Goal: Task Accomplishment & Management: Use online tool/utility

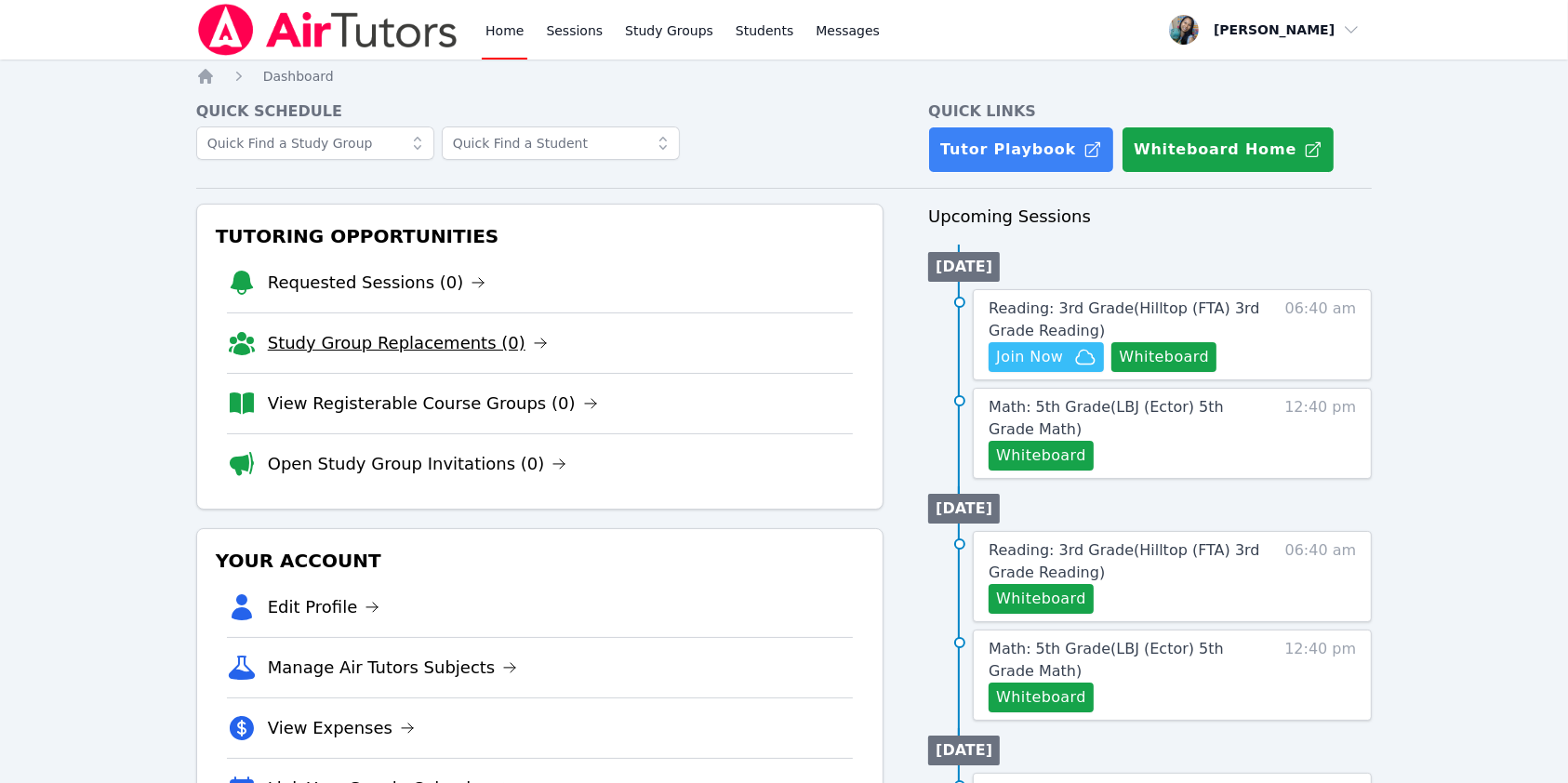
click at [427, 339] on link "Study Group Replacements (0)" at bounding box center [407, 343] width 279 height 26
click at [386, 279] on link "Requested Sessions (0)" at bounding box center [377, 283] width 219 height 26
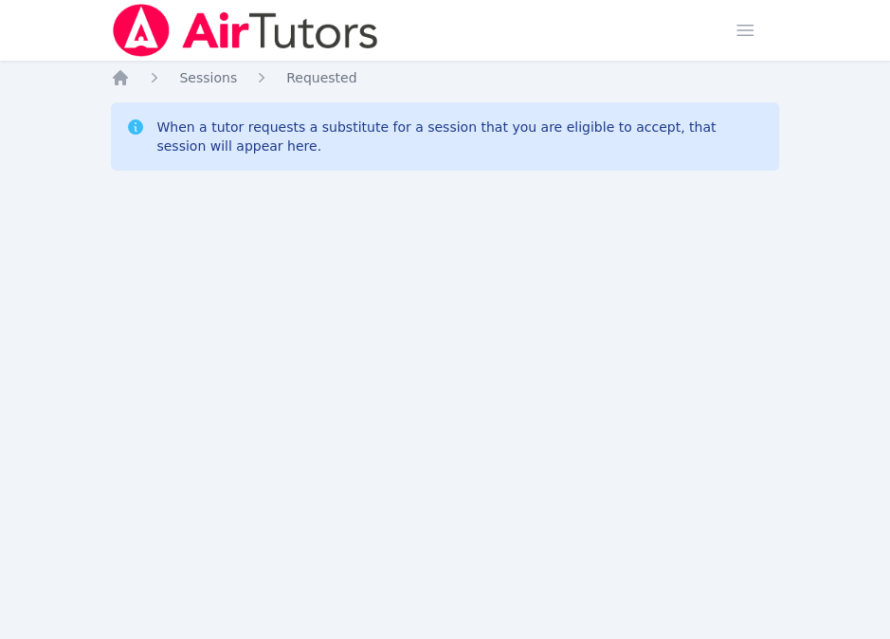
click at [596, 622] on div "Home Sessions Study Groups Students Messages Open user menu Sokha Lee Open main…" at bounding box center [445, 319] width 890 height 639
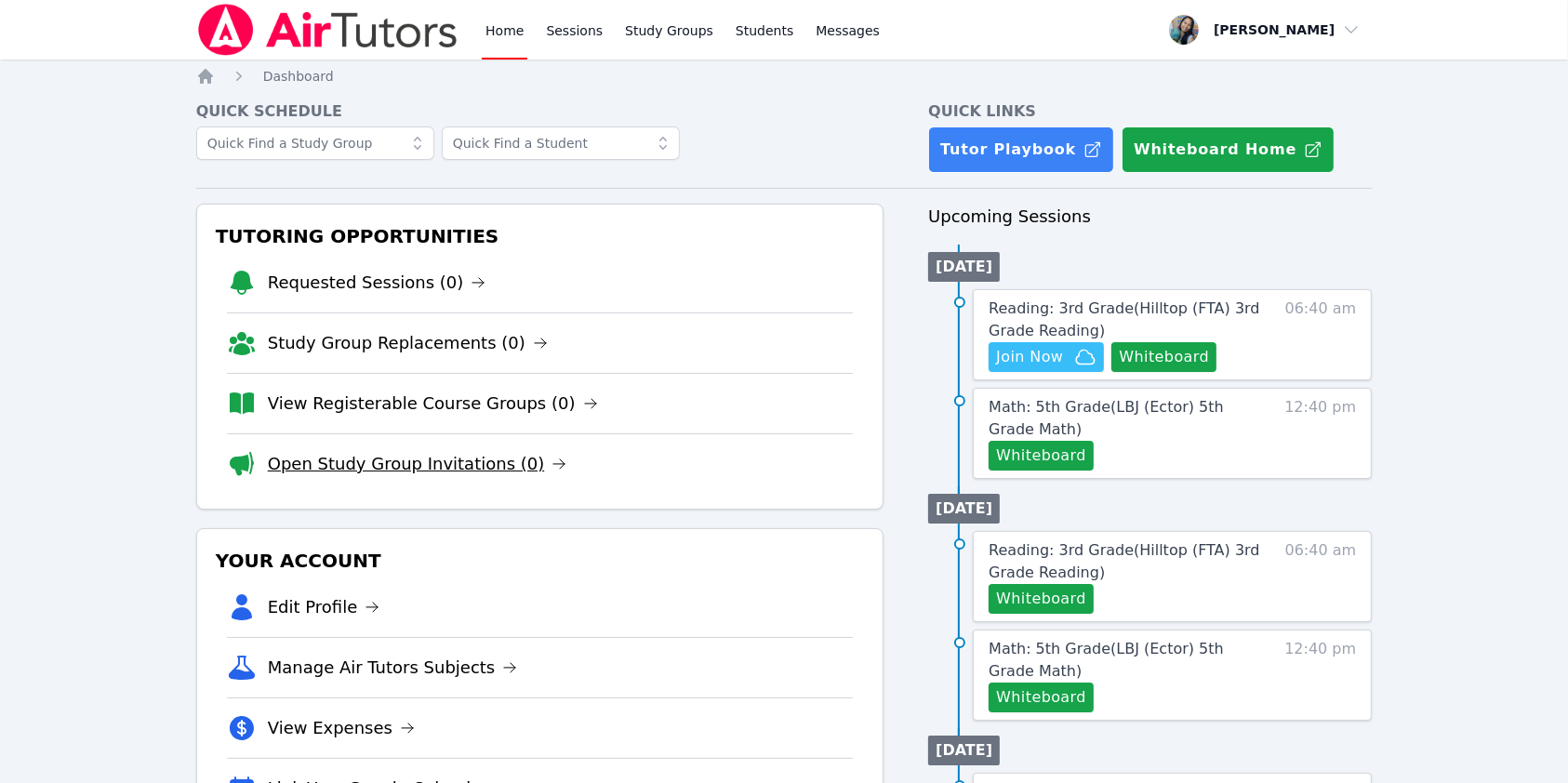
click at [428, 462] on link "Open Study Group Invitations (0)" at bounding box center [417, 464] width 299 height 26
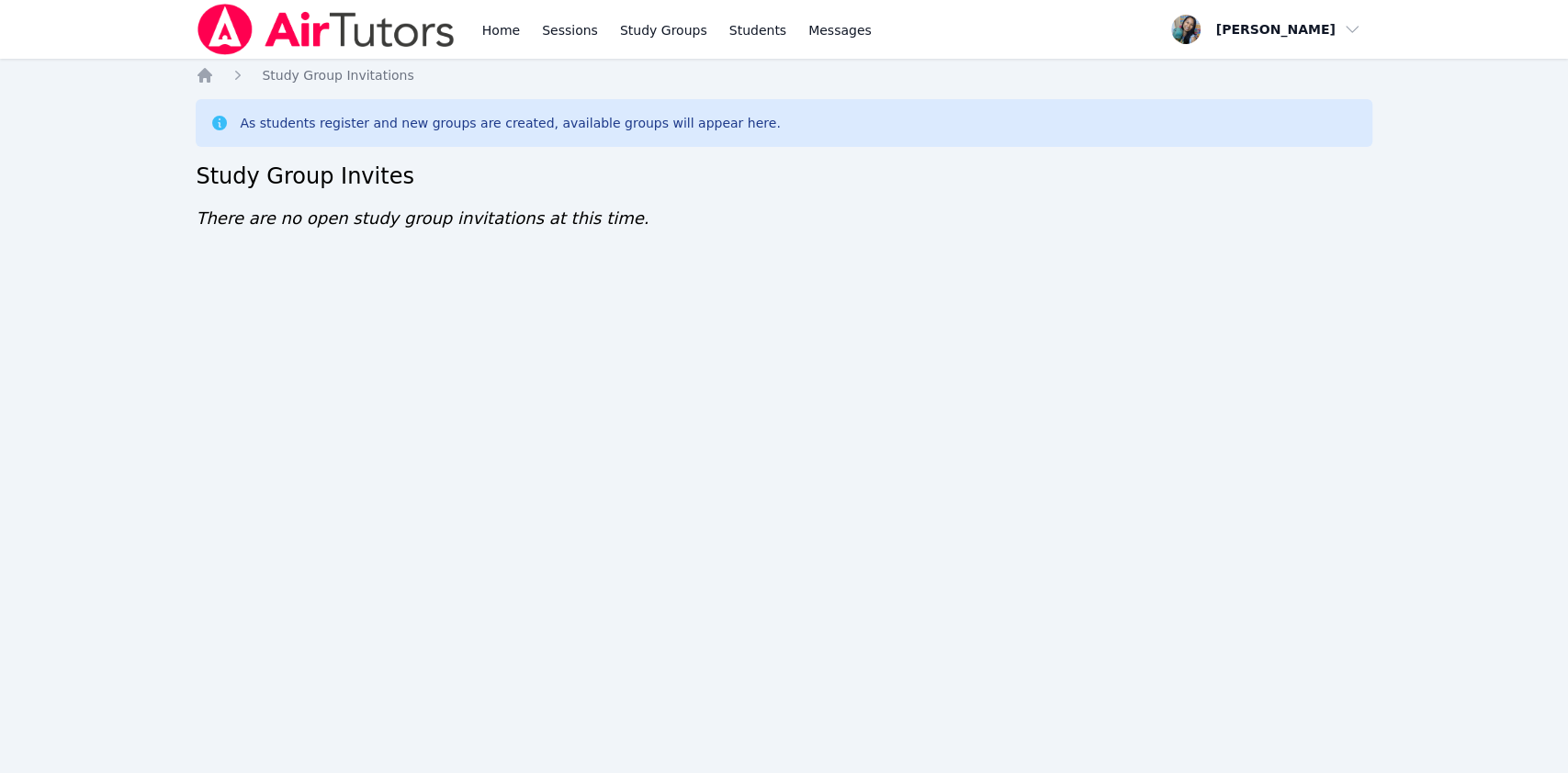
drag, startPoint x: 0, startPoint y: 0, endPoint x: 1182, endPoint y: 371, distance: 1238.9
click at [1182, 371] on div "Home Sessions Study Groups Students Messages Open user menu Sokha Lee Open main…" at bounding box center [784, 386] width 1568 height 773
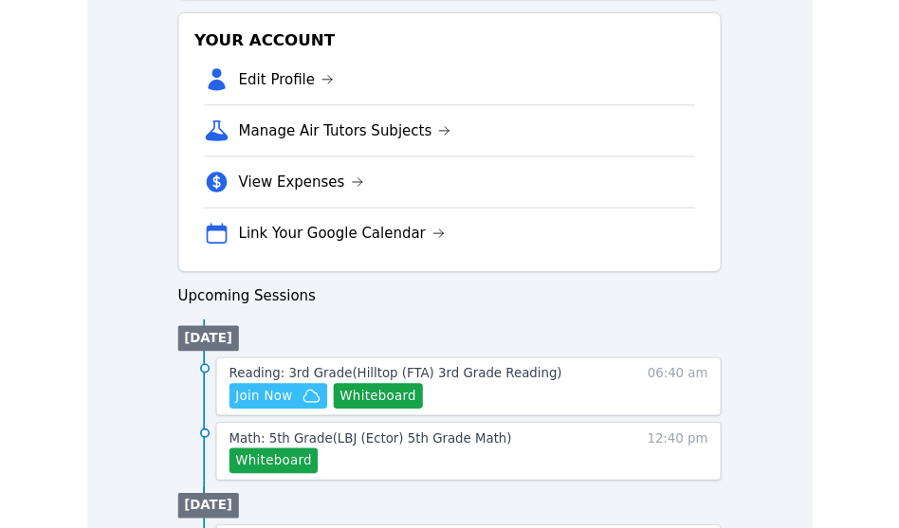
scroll to position [759, 0]
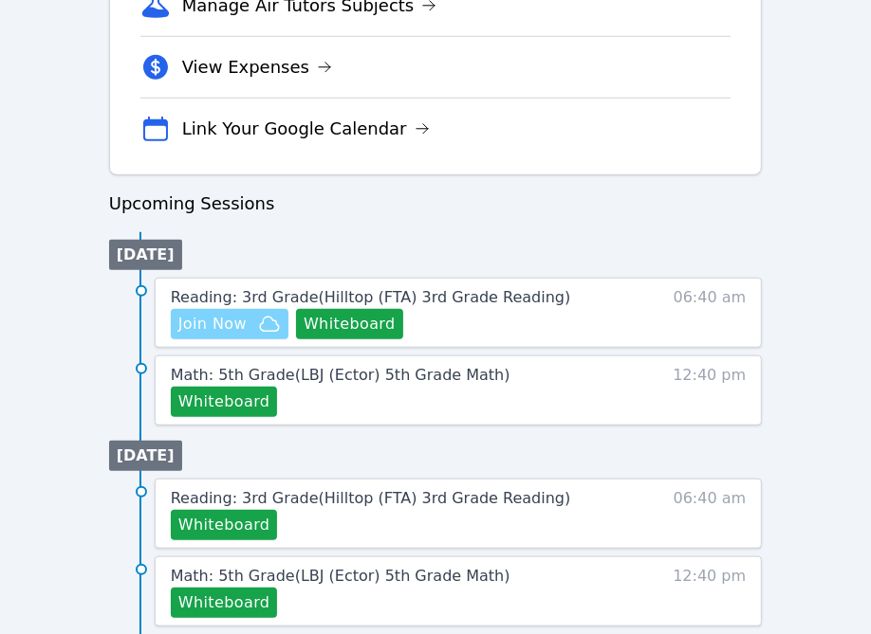
click at [219, 315] on span "Join Now" at bounding box center [212, 324] width 68 height 23
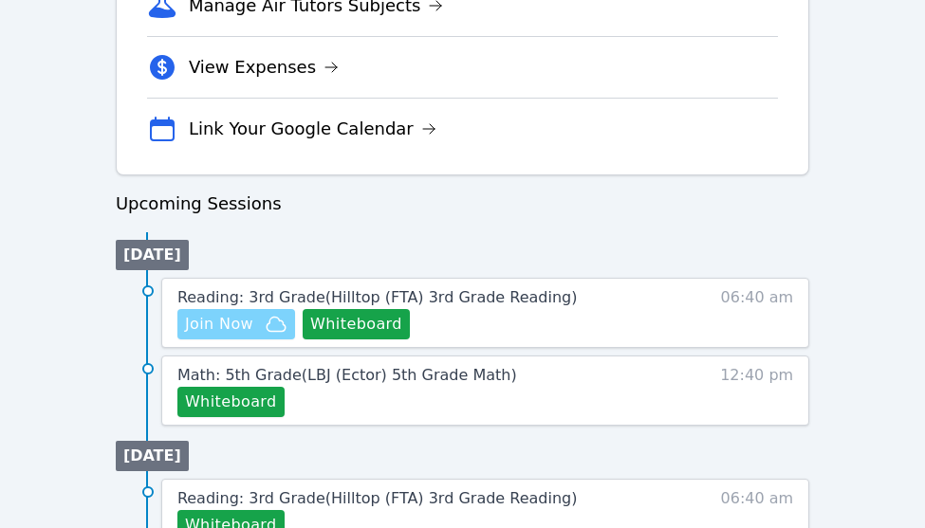
click at [233, 319] on span "Join Now" at bounding box center [219, 324] width 68 height 23
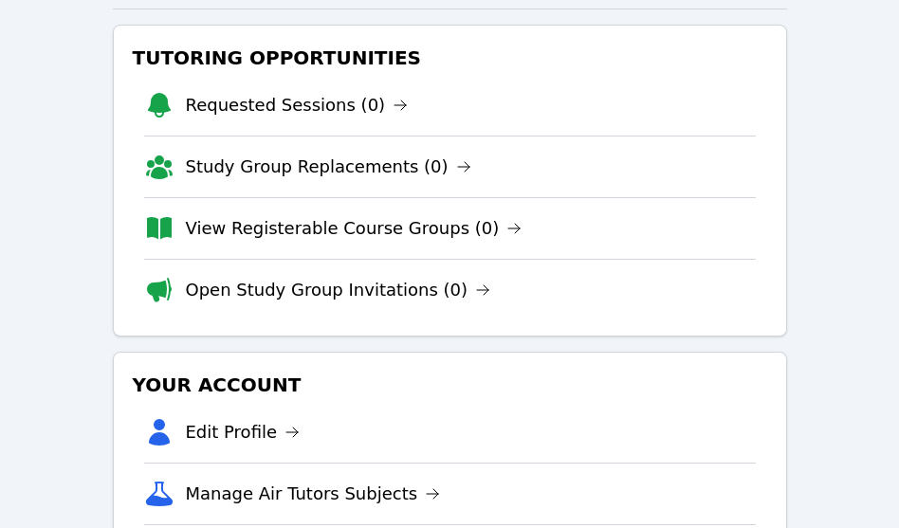
scroll to position [711, 0]
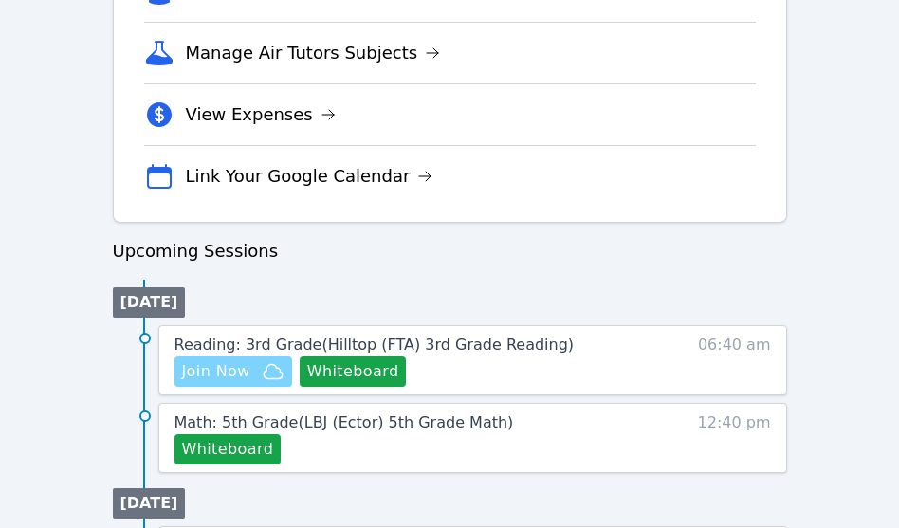
click at [253, 374] on span "Join Now" at bounding box center [233, 371] width 102 height 23
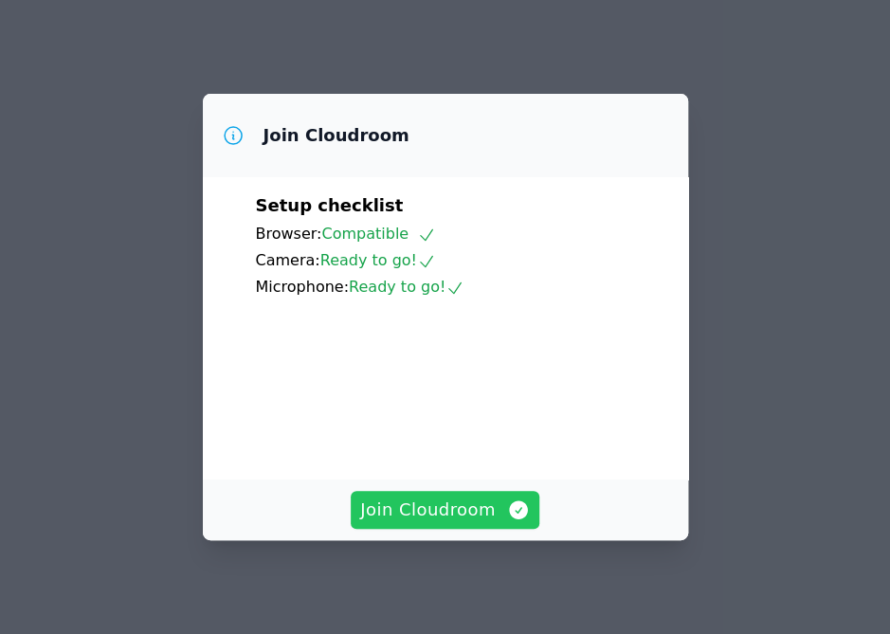
click at [480, 506] on span "Join Cloudroom" at bounding box center [445, 510] width 170 height 27
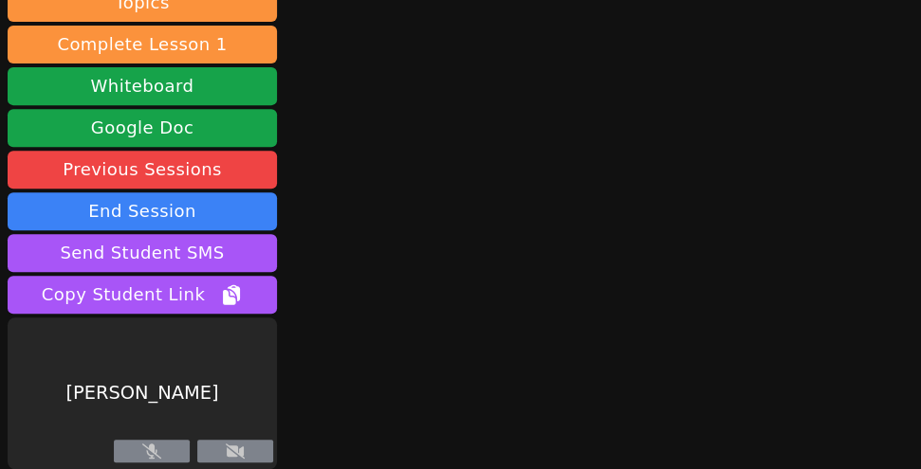
scroll to position [254, 0]
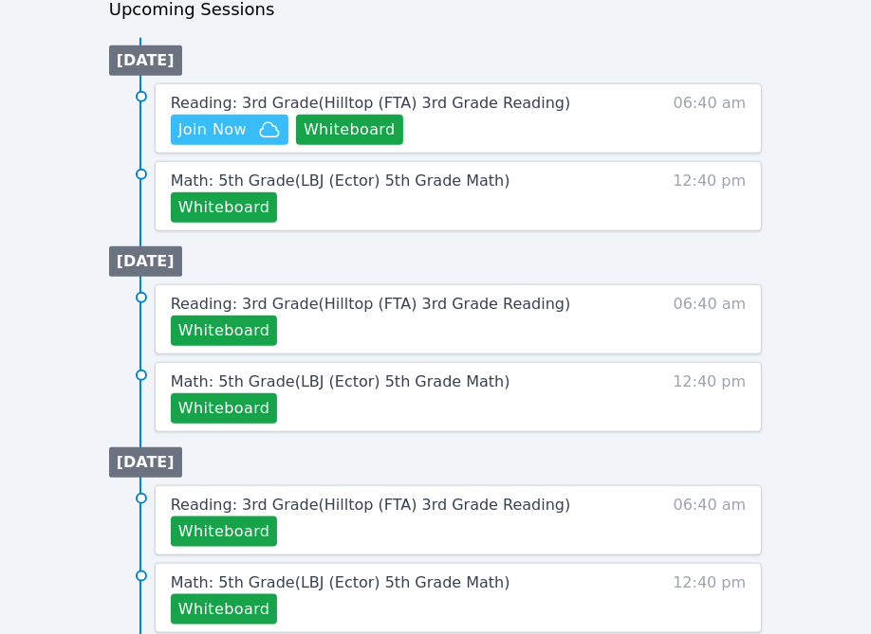
scroll to position [1011, 0]
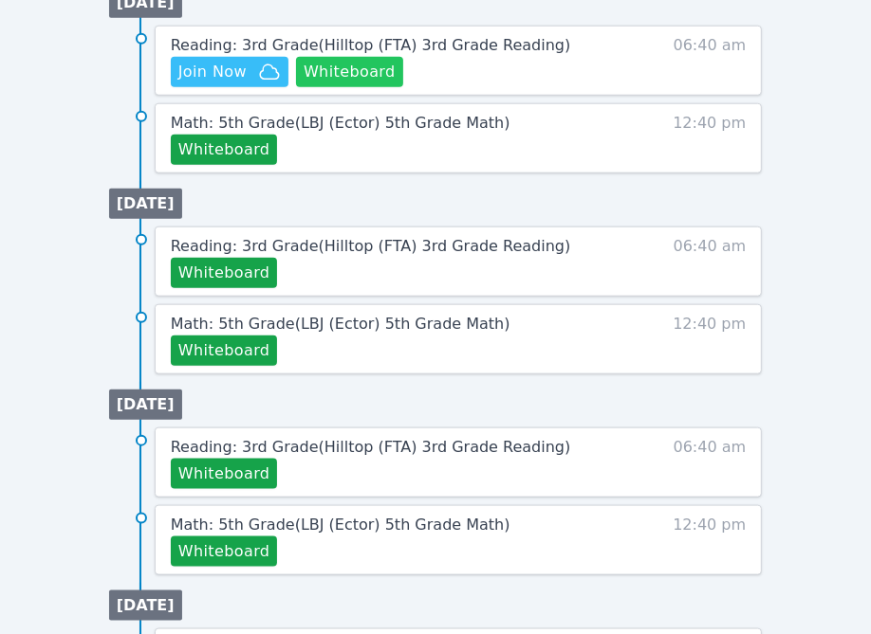
click at [352, 70] on button "Whiteboard" at bounding box center [349, 72] width 107 height 30
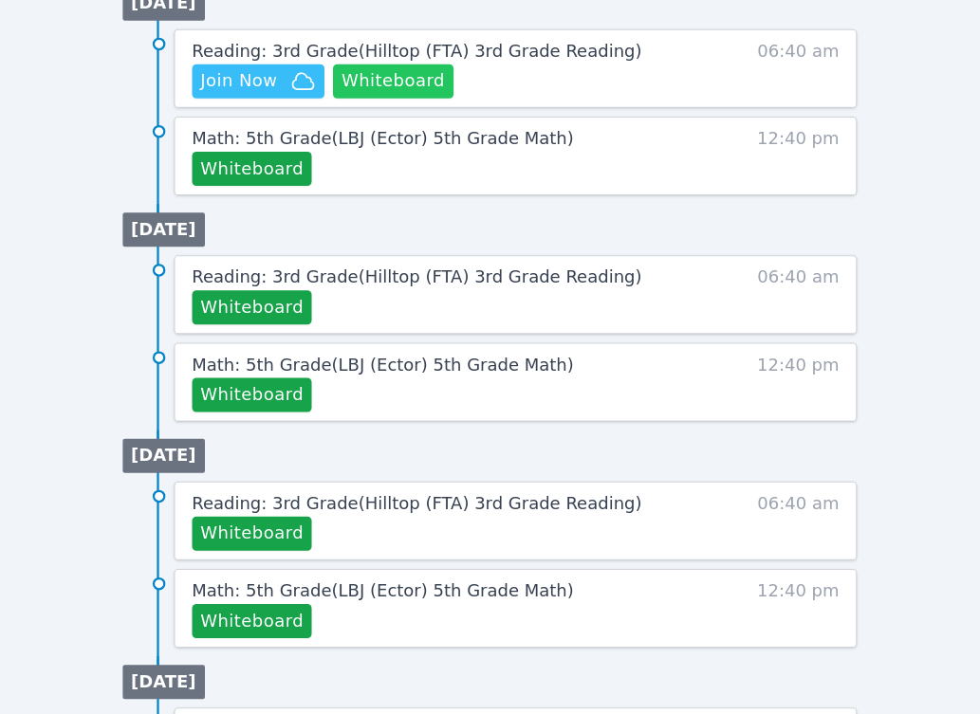
scroll to position [1012, 0]
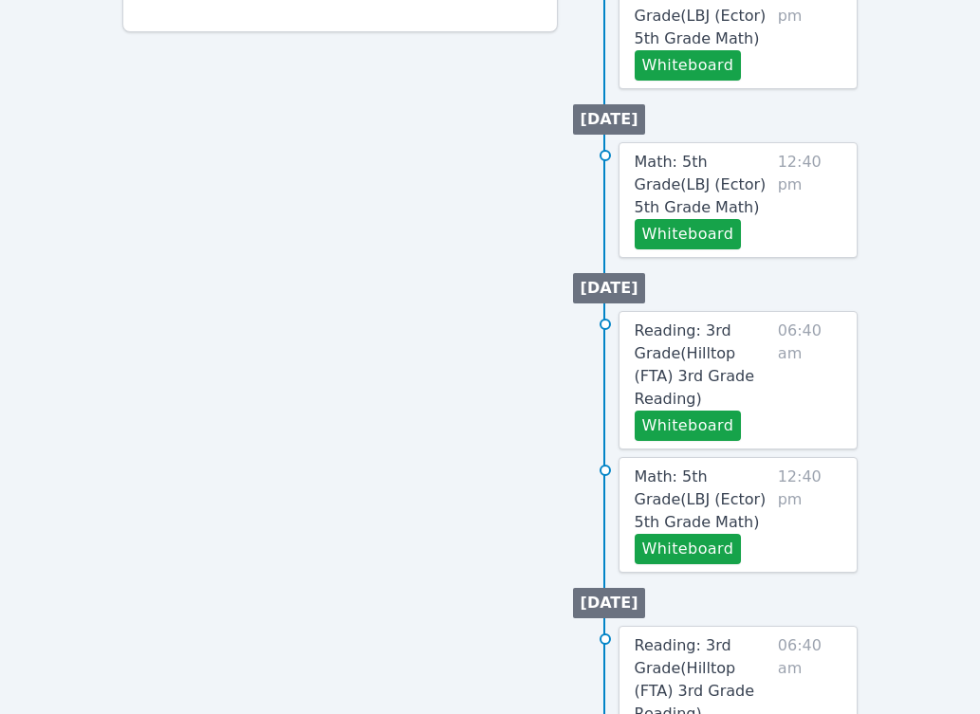
drag, startPoint x: 472, startPoint y: 625, endPoint x: 481, endPoint y: 616, distance: 12.1
click at [471, 625] on div "To Do Bill Recent Sessions (1) Tutoring Opportunities Requested Sessions (0) St…" at bounding box center [339, 57] width 434 height 1677
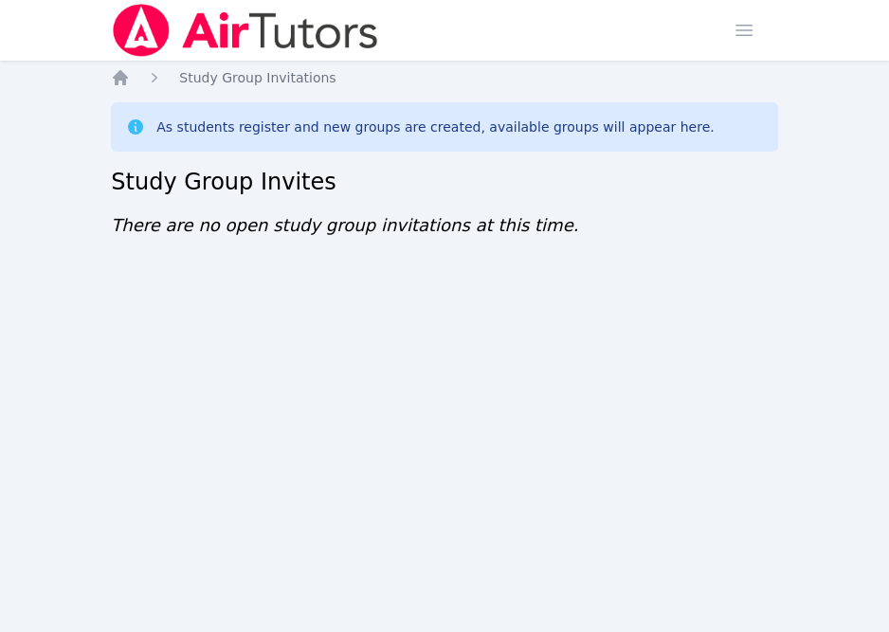
click at [857, 455] on div "Home Sessions Study Groups Students Messages Open user menu Sokha Lee Open main…" at bounding box center [444, 316] width 889 height 632
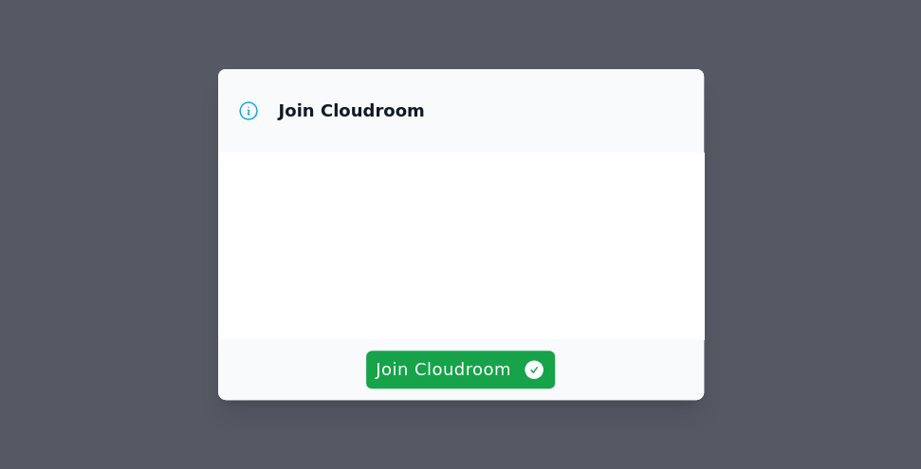
scroll to position [182, 0]
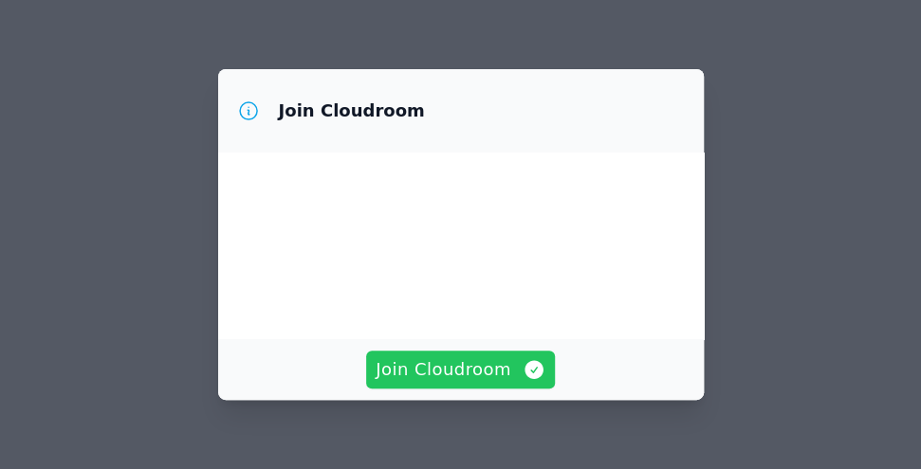
click at [462, 369] on span "Join Cloudroom" at bounding box center [461, 370] width 170 height 27
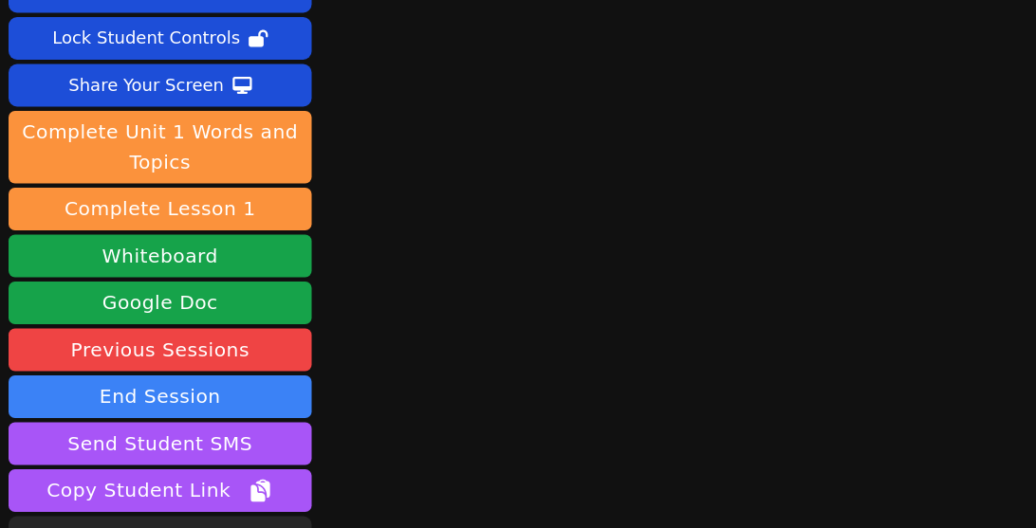
scroll to position [254, 0]
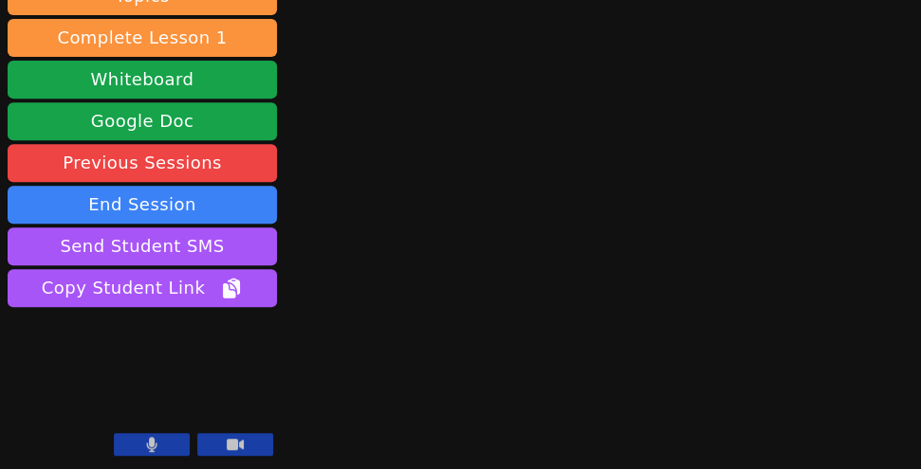
click at [160, 449] on button at bounding box center [152, 444] width 76 height 23
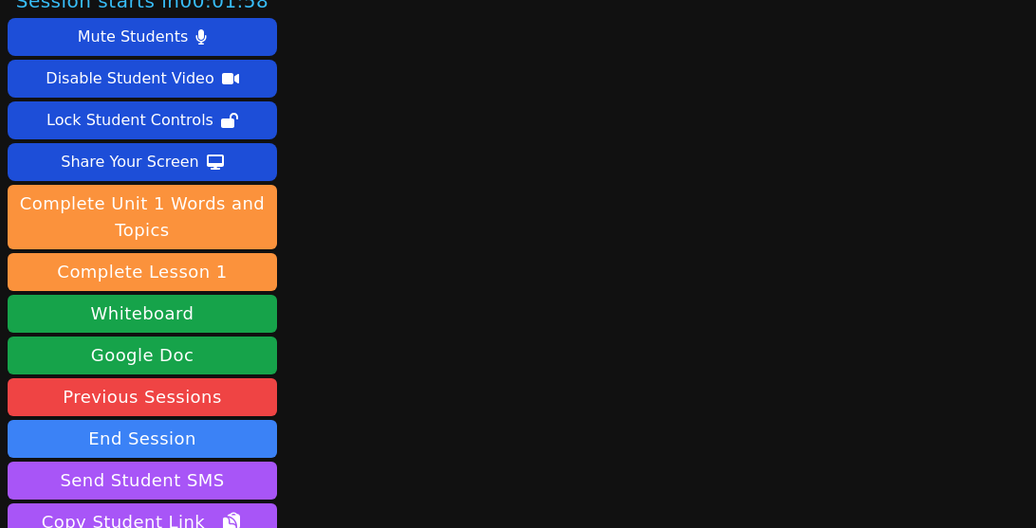
scroll to position [20, 0]
click at [330, 411] on div "Session starts in 00:00:46 Mute Students Disable Student Video Lock Student Con…" at bounding box center [518, 244] width 1036 height 528
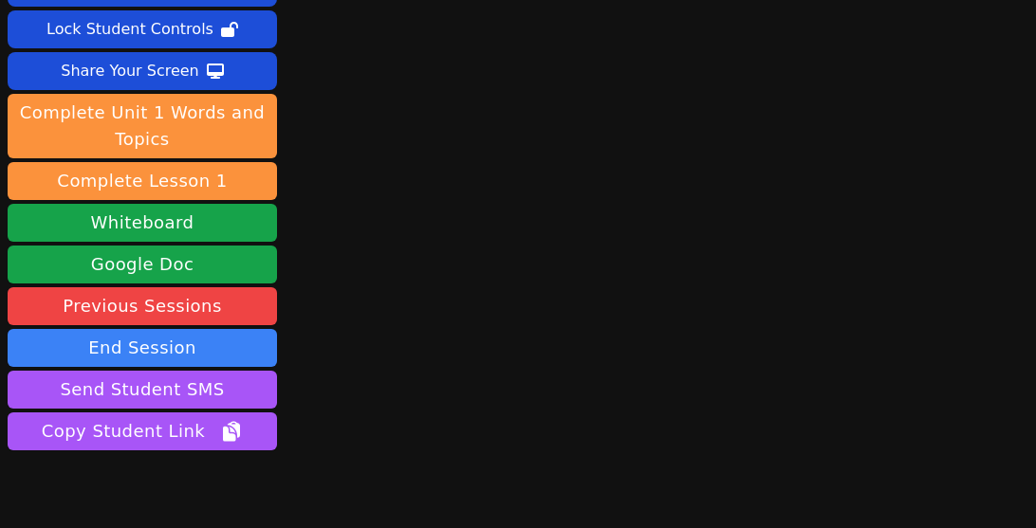
scroll to position [196, 0]
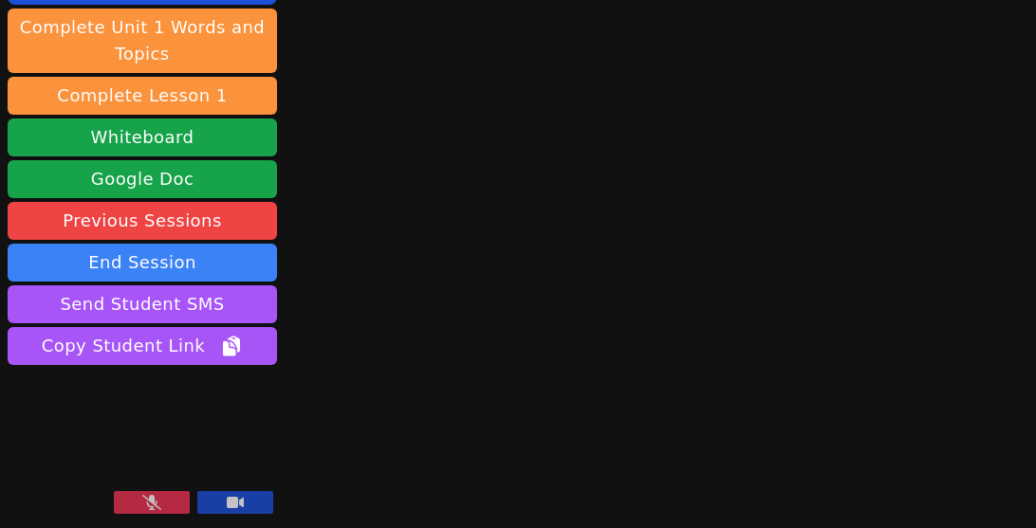
click at [340, 362] on div "Session ends in 00:28:59 Mute Students Disable Student Video Lock Student Contr…" at bounding box center [518, 264] width 1036 height 528
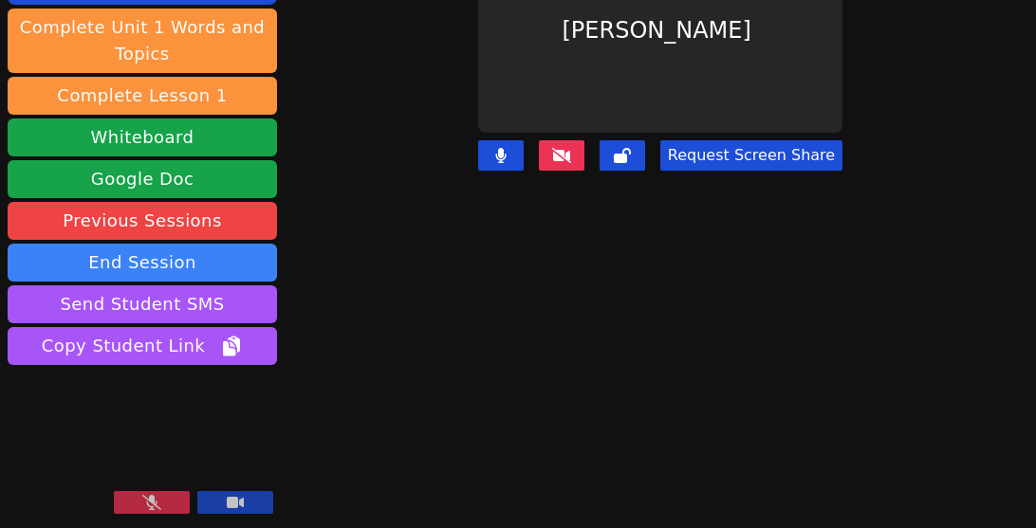
click at [147, 468] on icon at bounding box center [151, 502] width 19 height 15
click at [555, 148] on icon at bounding box center [561, 155] width 19 height 15
click at [539, 140] on button at bounding box center [562, 155] width 46 height 30
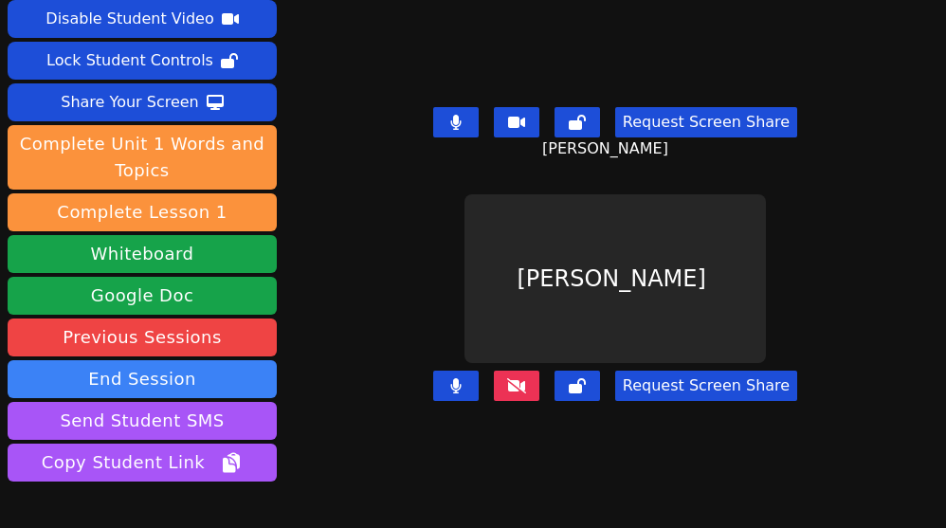
scroll to position [0, 0]
